Goal: Task Accomplishment & Management: Manage account settings

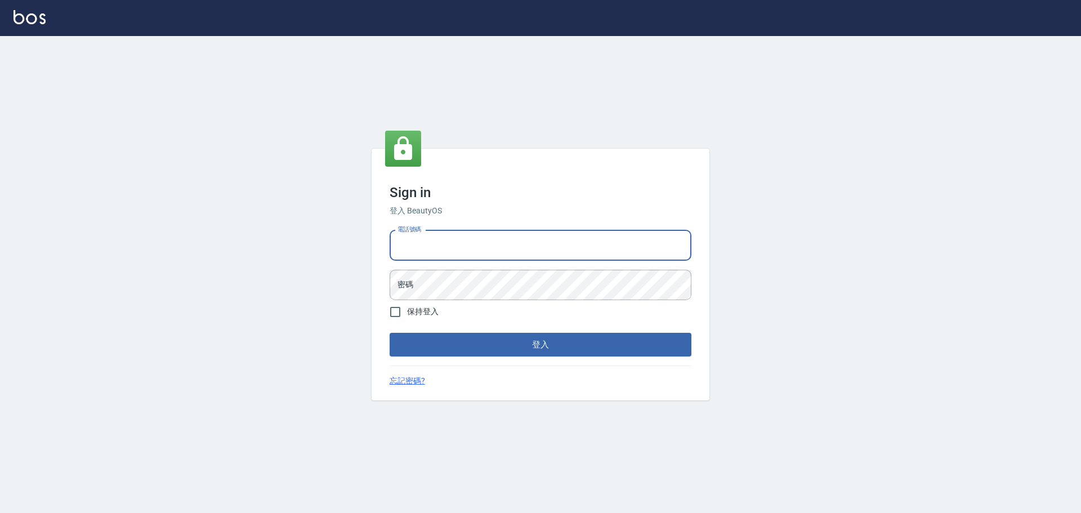
click at [416, 248] on input "電話號碼" at bounding box center [541, 245] width 302 height 30
type input "0916914211"
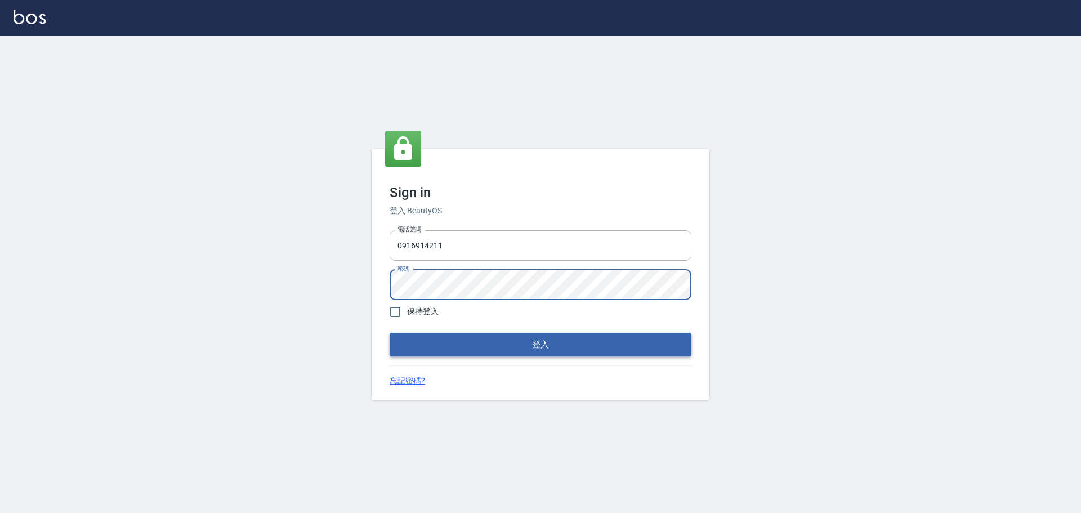
click at [406, 347] on button "登入" at bounding box center [541, 345] width 302 height 24
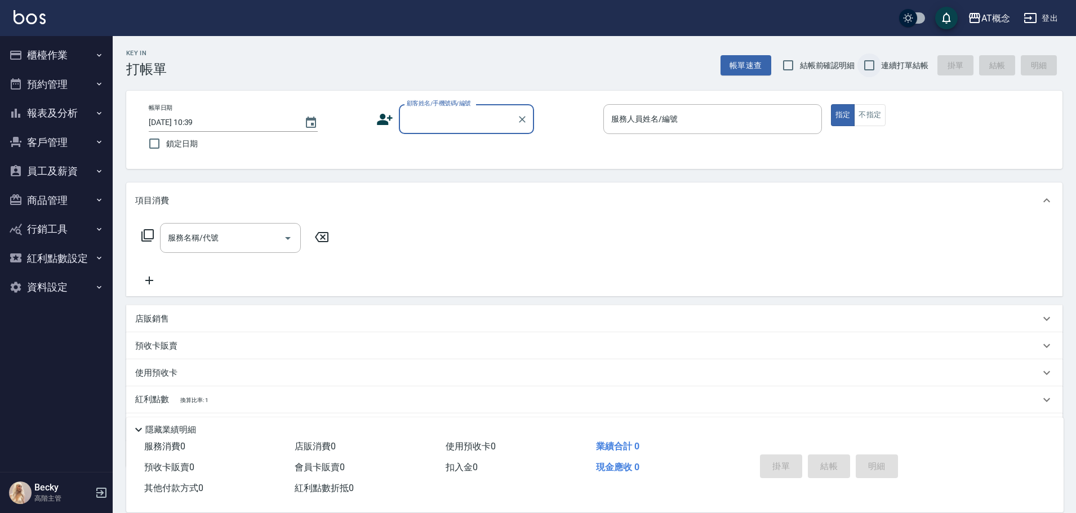
drag, startPoint x: 871, startPoint y: 67, endPoint x: 857, endPoint y: 70, distance: 14.5
click at [871, 67] on input "連續打單結帳" at bounding box center [869, 65] width 24 height 24
checkbox input "true"
click at [53, 55] on button "櫃檯作業" at bounding box center [57, 55] width 104 height 29
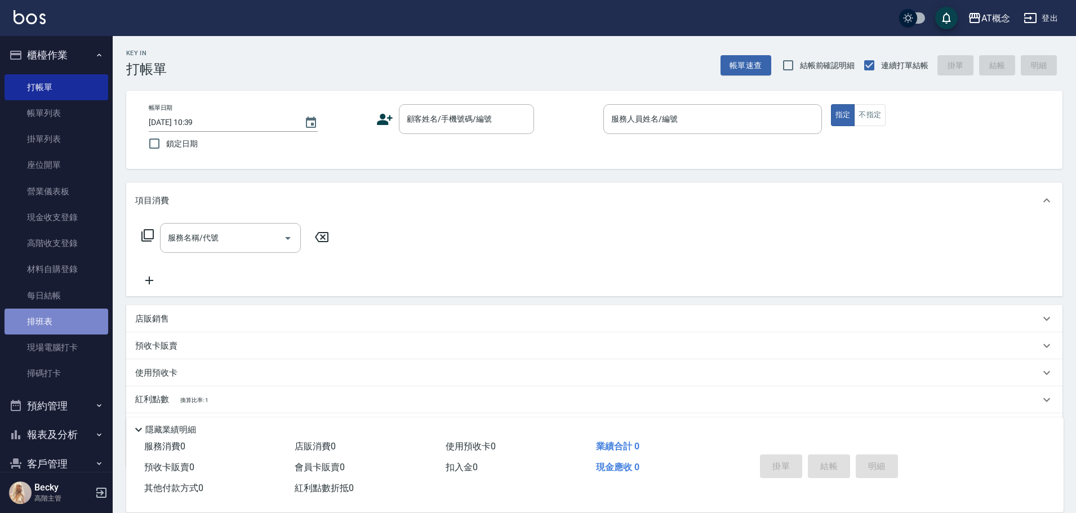
click at [57, 322] on link "排班表" at bounding box center [57, 322] width 104 height 26
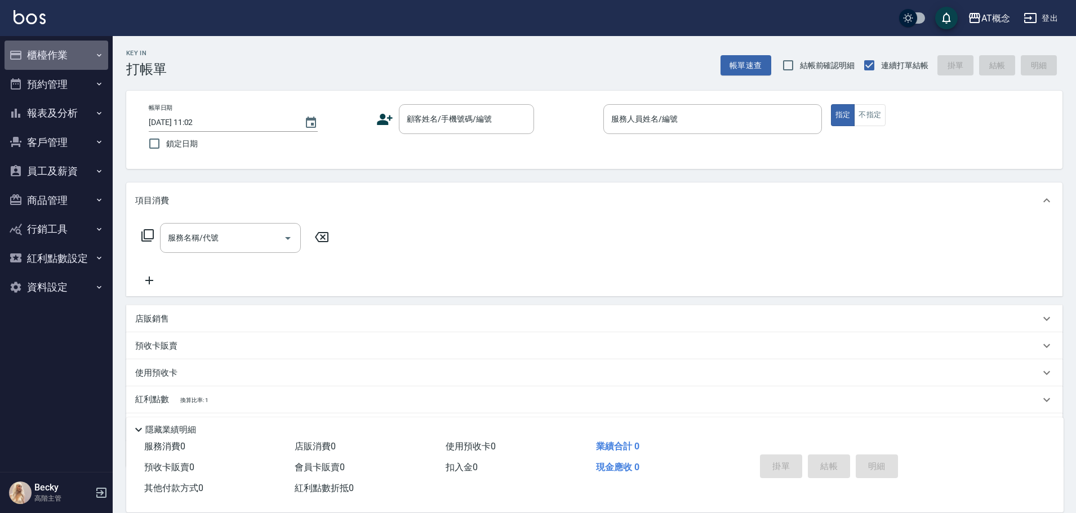
click at [26, 53] on button "櫃檯作業" at bounding box center [57, 55] width 104 height 29
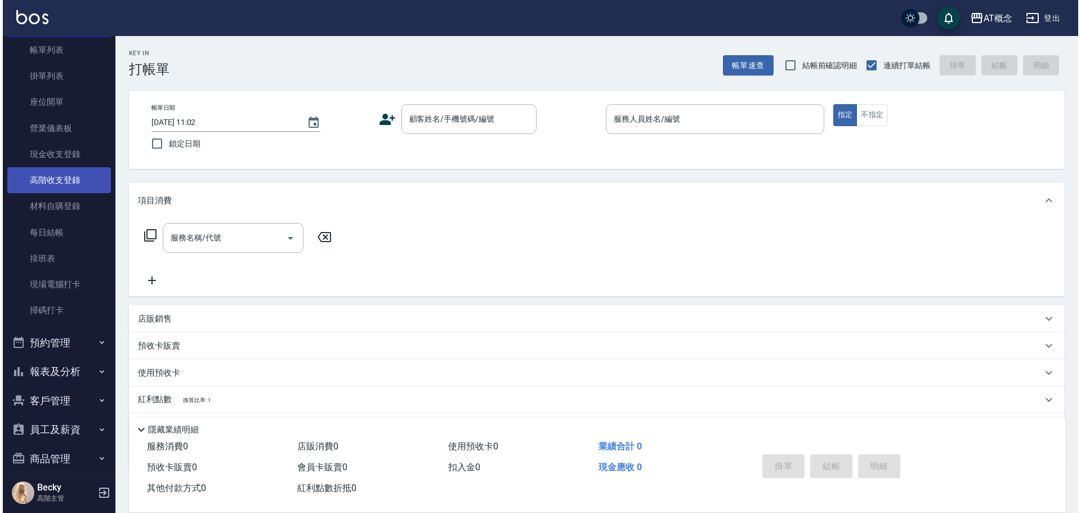
scroll to position [165, 0]
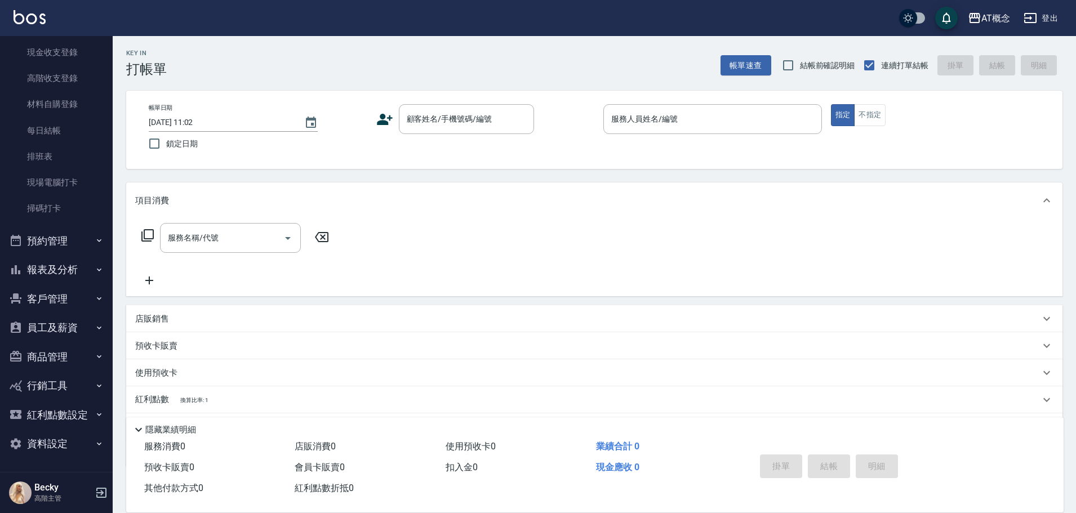
click at [62, 304] on button "客戶管理" at bounding box center [57, 298] width 104 height 29
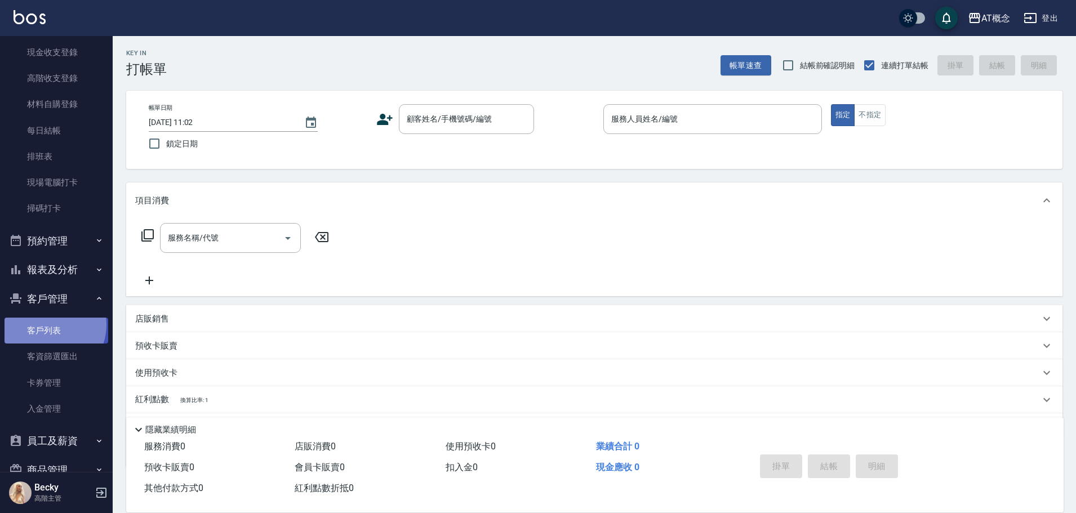
click at [49, 325] on link "客戶列表" at bounding box center [57, 331] width 104 height 26
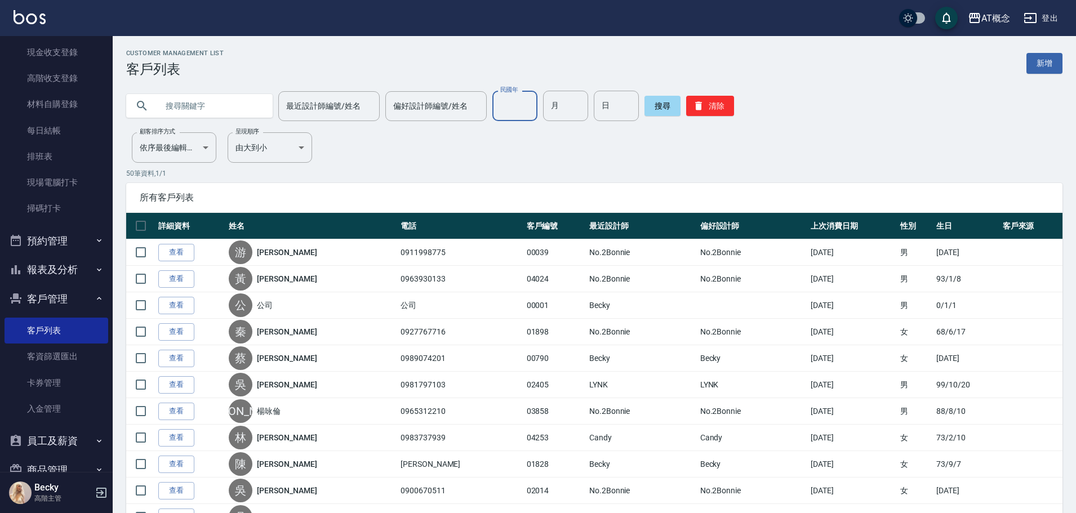
click at [516, 111] on input "民國年" at bounding box center [514, 106] width 45 height 30
type input "93"
type input "07"
type input "10"
